Goal: Information Seeking & Learning: Understand process/instructions

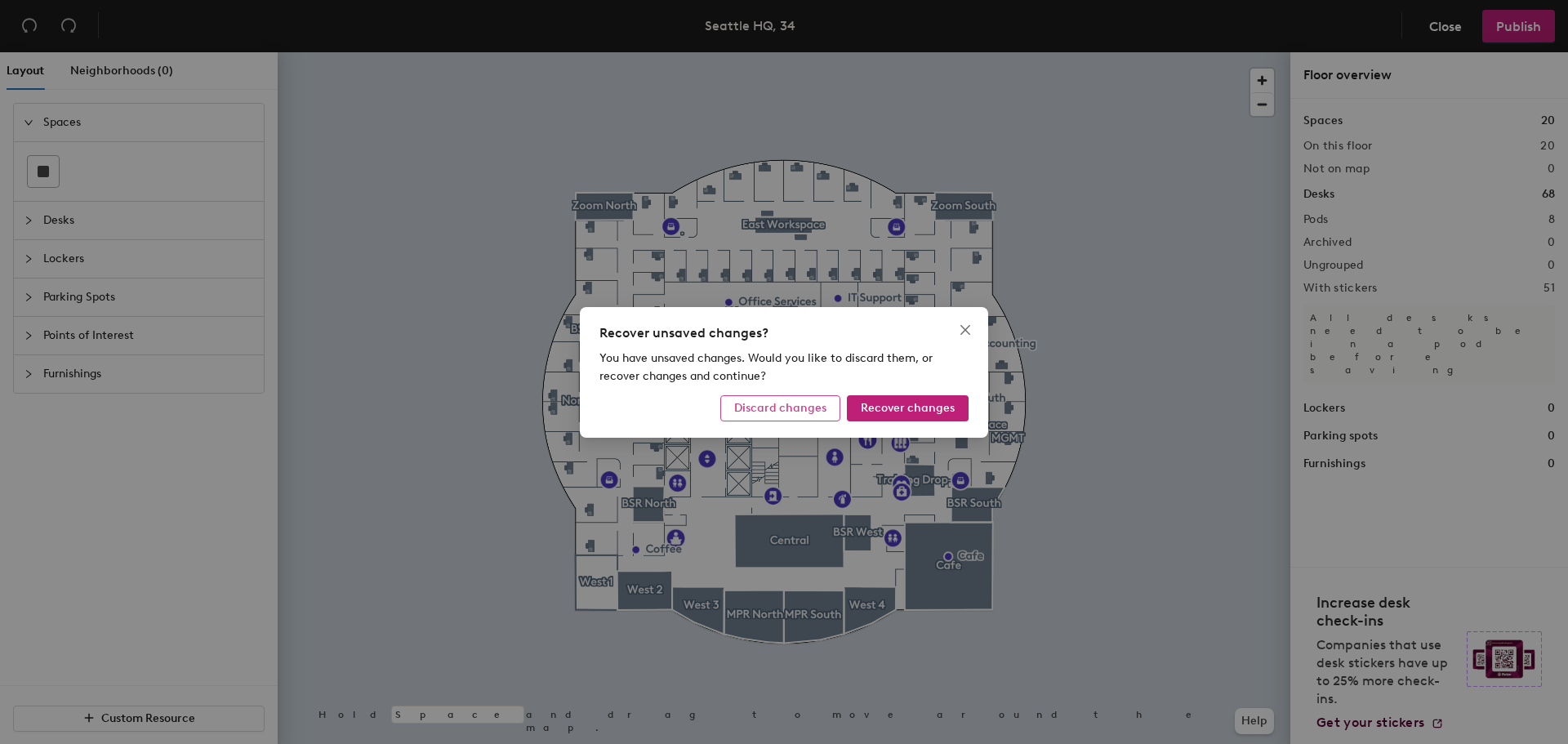
click at [794, 397] on button "Discard changes" at bounding box center [780, 408] width 120 height 26
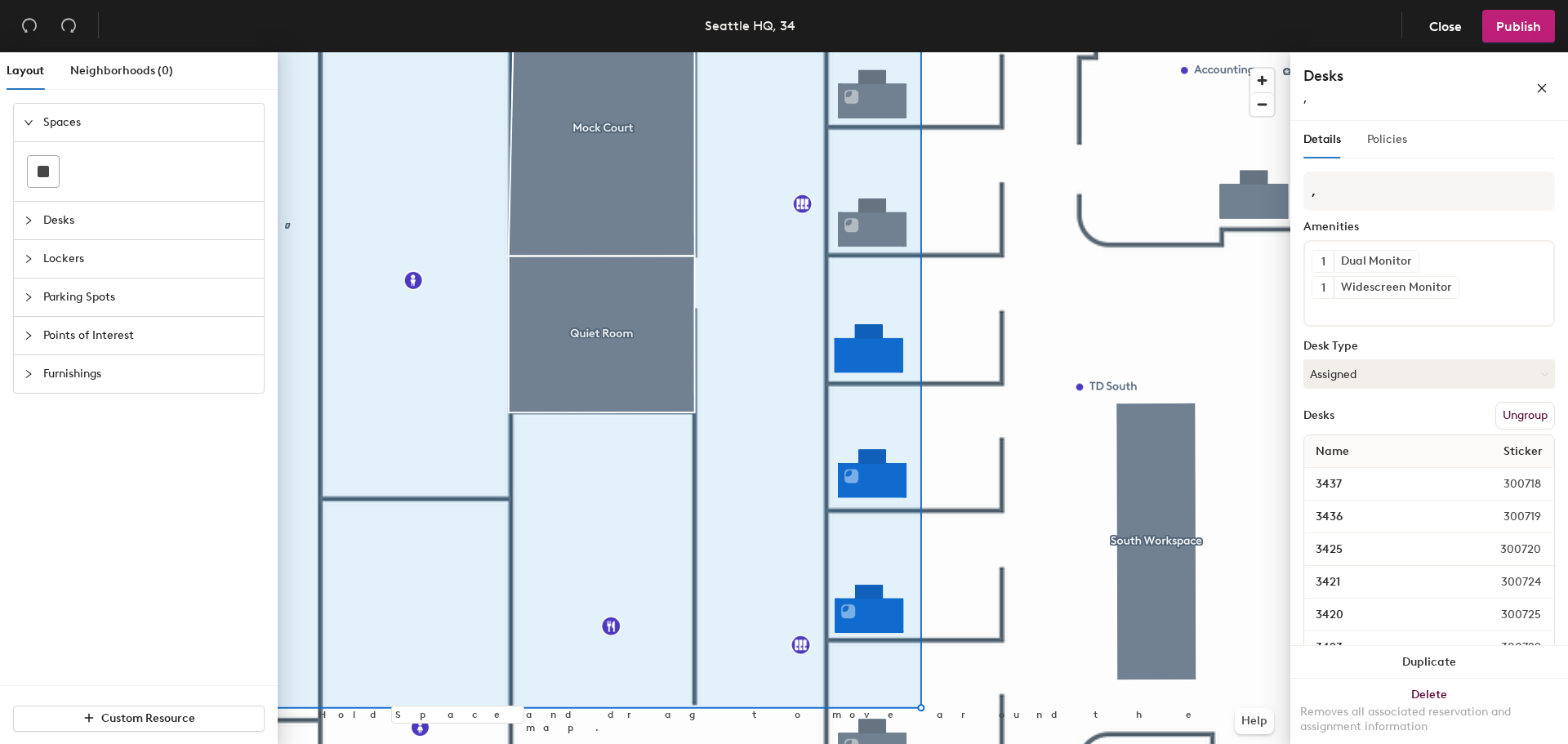
click at [1383, 150] on div "Policies" at bounding box center [1387, 140] width 40 height 38
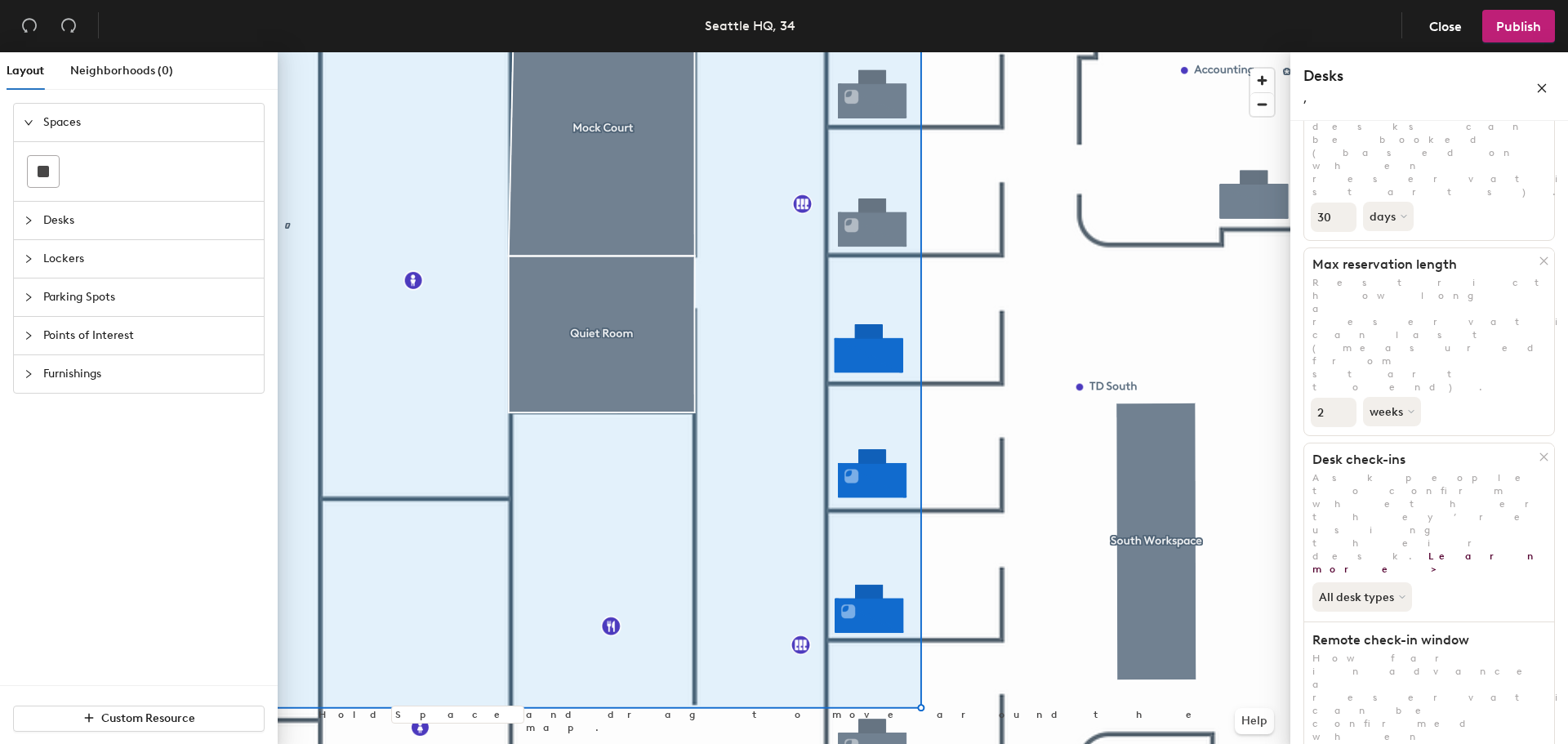
scroll to position [163, 0]
